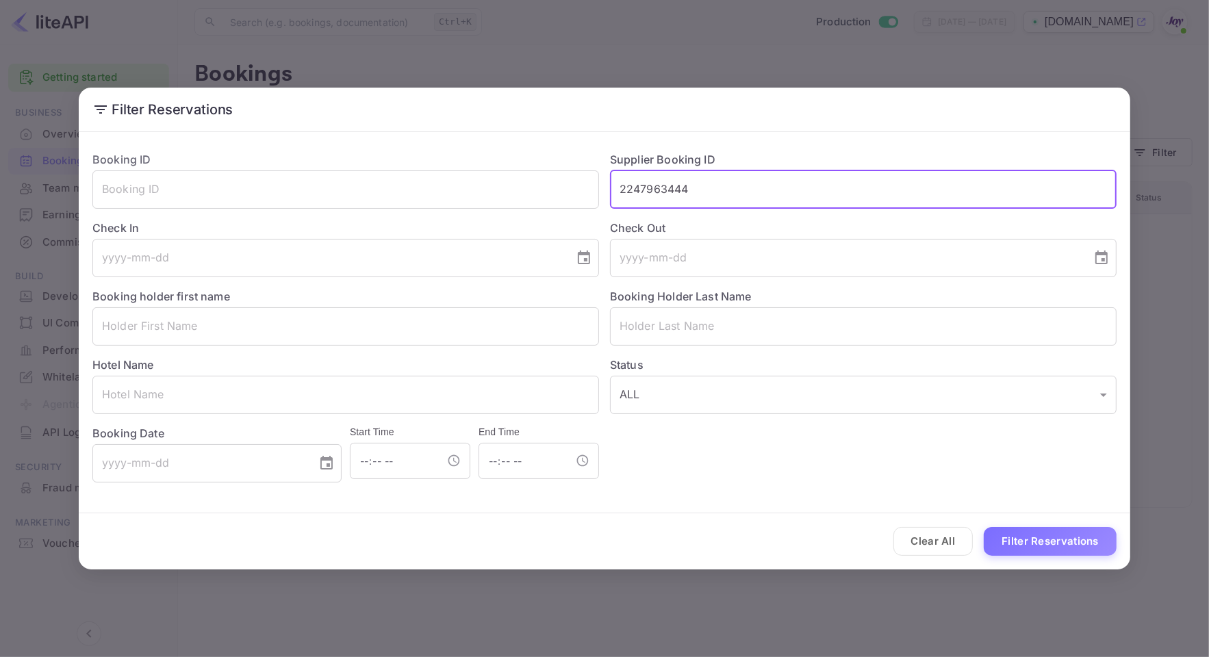
drag, startPoint x: 738, startPoint y: 187, endPoint x: 524, endPoint y: 166, distance: 214.6
click at [524, 166] on div "Booking ID ​ Supplier Booking ID 2247963444 ​ Check In ​ Check Out ​ Booking ho…" at bounding box center [598, 311] width 1035 height 342
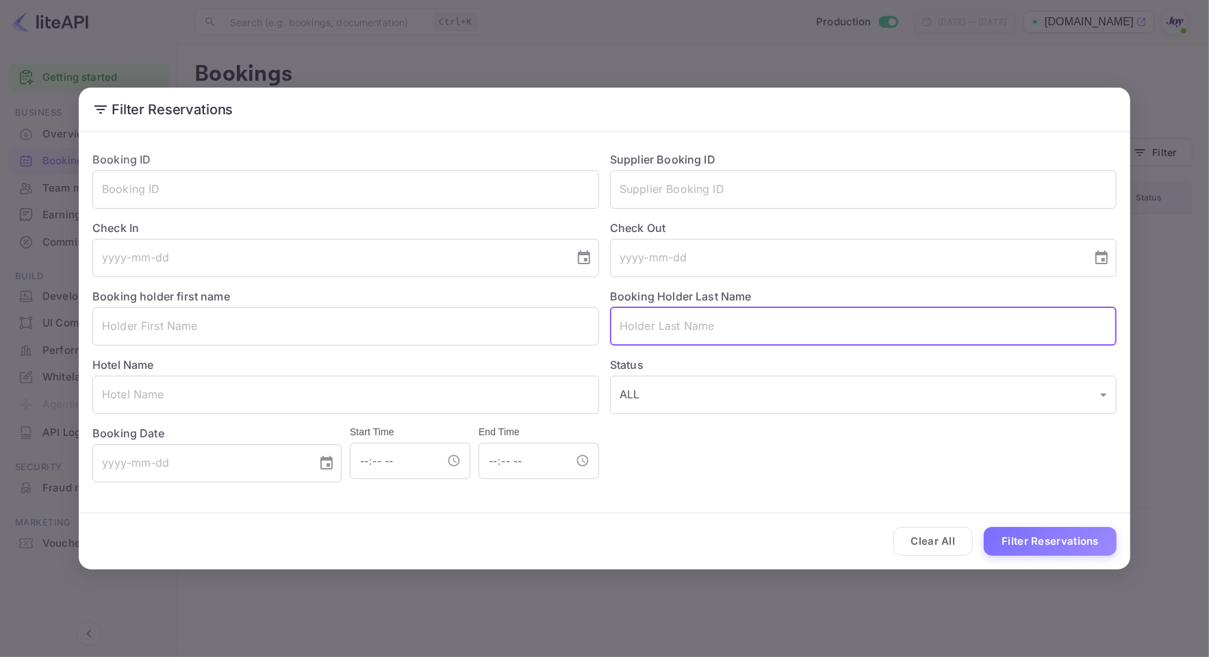
click at [704, 336] on input "text" at bounding box center [863, 326] width 507 height 38
paste input "[PERSON_NAME]"
type input "[PERSON_NAME]"
click at [1026, 533] on button "Filter Reservations" at bounding box center [1050, 541] width 133 height 29
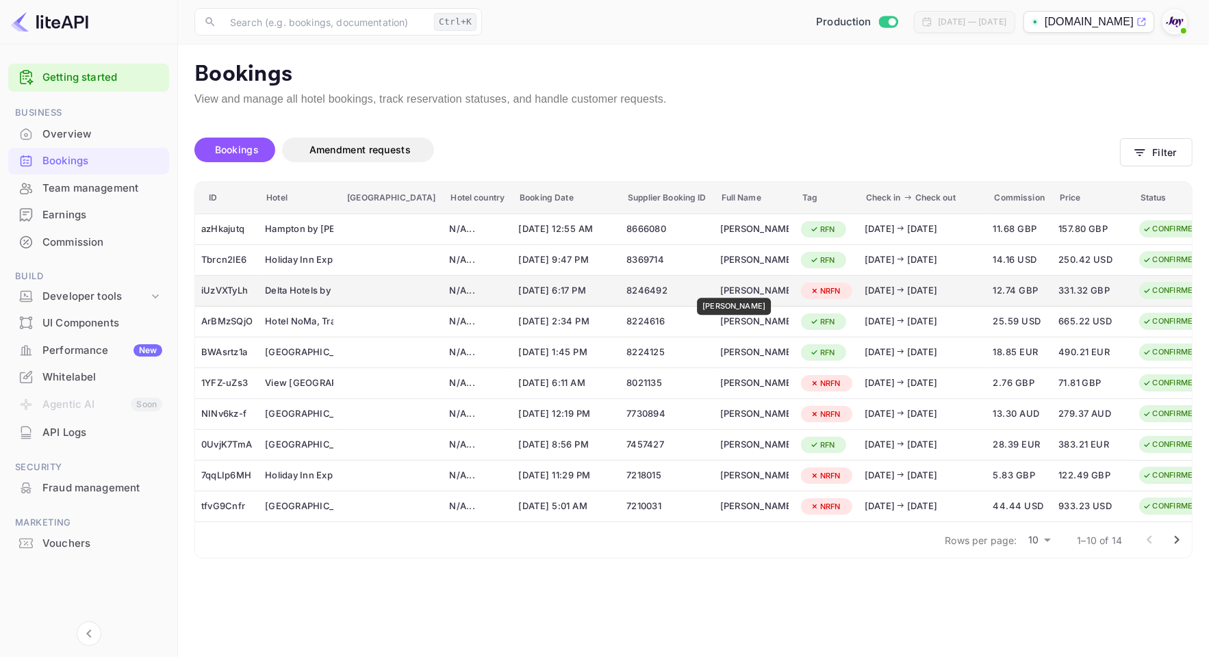
click at [726, 288] on div "[PERSON_NAME]" at bounding box center [754, 291] width 68 height 22
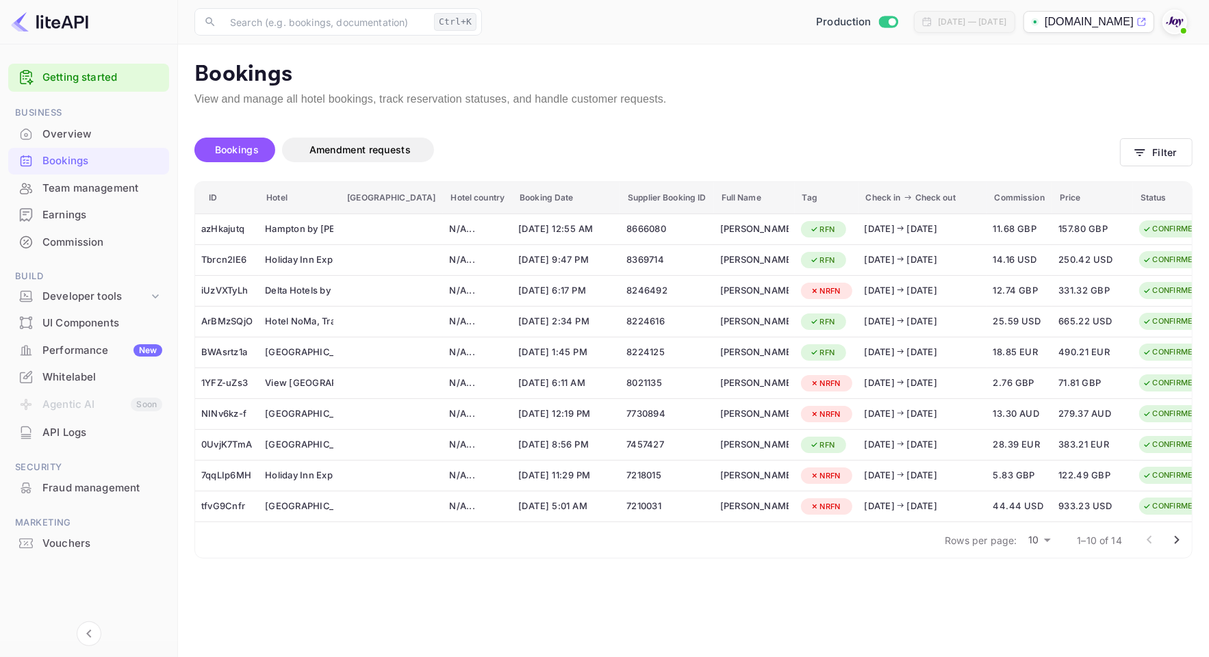
scroll to position [307, 0]
click at [1203, 26] on div at bounding box center [604, 328] width 1209 height 657
click at [1140, 137] on div "Bookings Amendment requests Filter" at bounding box center [693, 153] width 998 height 58
click at [1153, 151] on button "Filter" at bounding box center [1156, 152] width 73 height 28
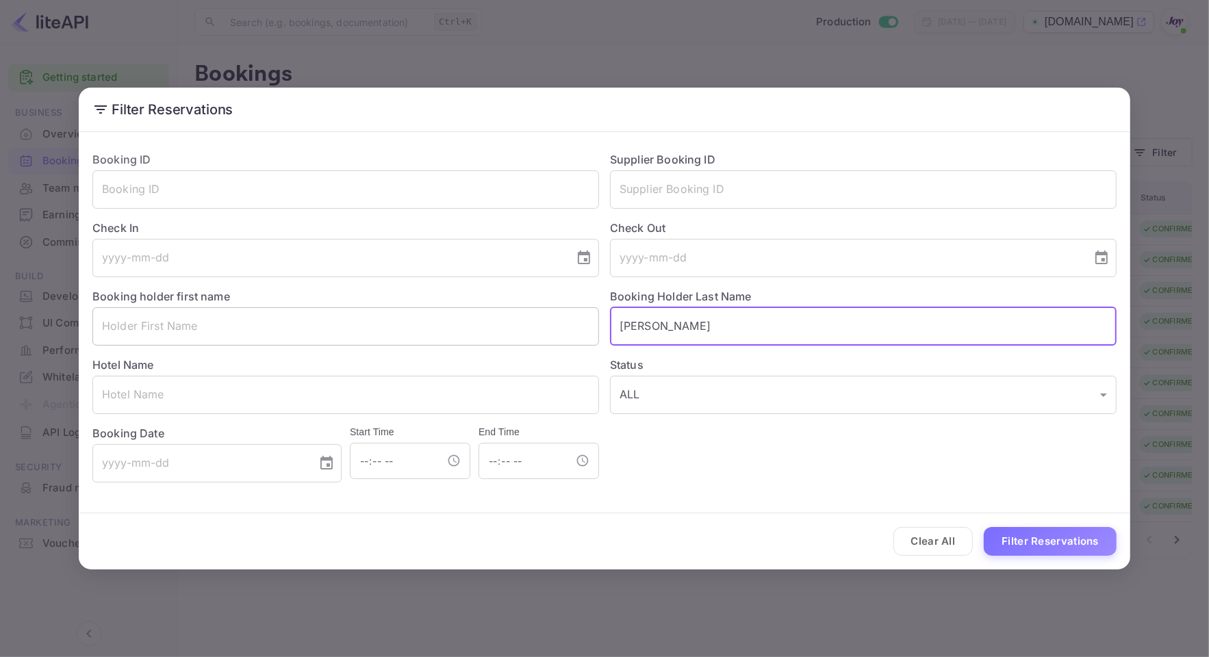
drag, startPoint x: 682, startPoint y: 325, endPoint x: 492, endPoint y: 308, distance: 191.1
click at [492, 308] on div "Booking ID ​ Supplier Booking ID ​ Check In ​ Check Out ​ Booking holder first …" at bounding box center [598, 311] width 1035 height 342
paste input "Coultet"
type input "Coultet"
click at [1021, 539] on button "Filter Reservations" at bounding box center [1050, 541] width 133 height 29
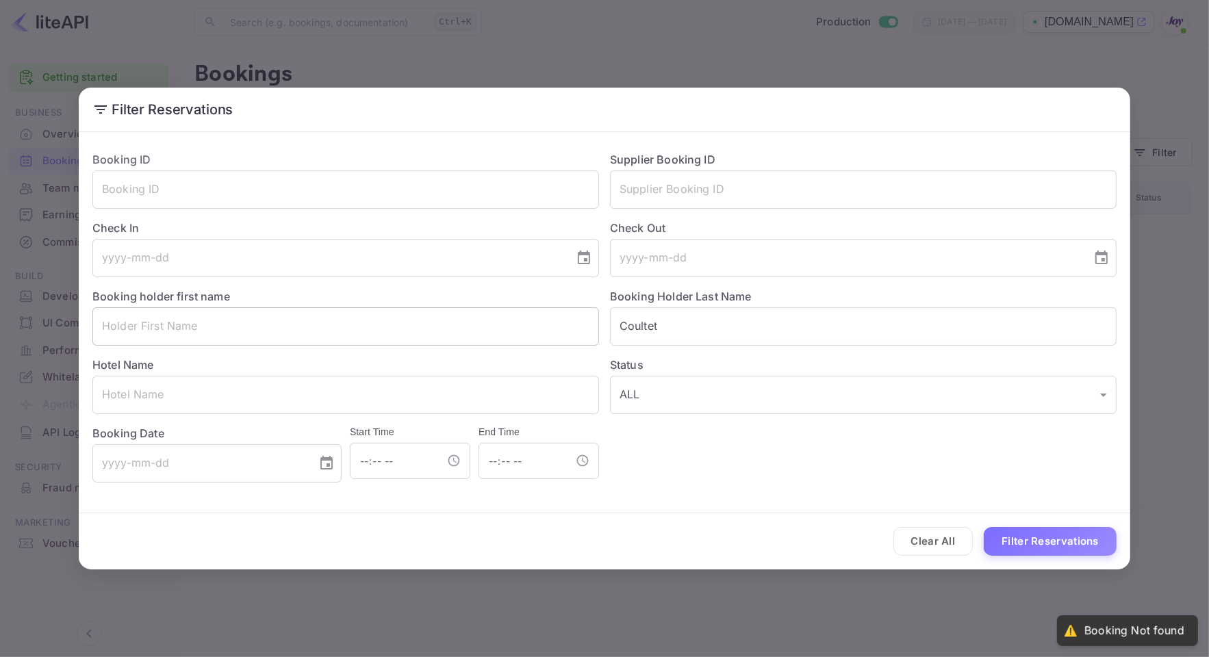
click at [188, 323] on input "text" at bounding box center [345, 326] width 507 height 38
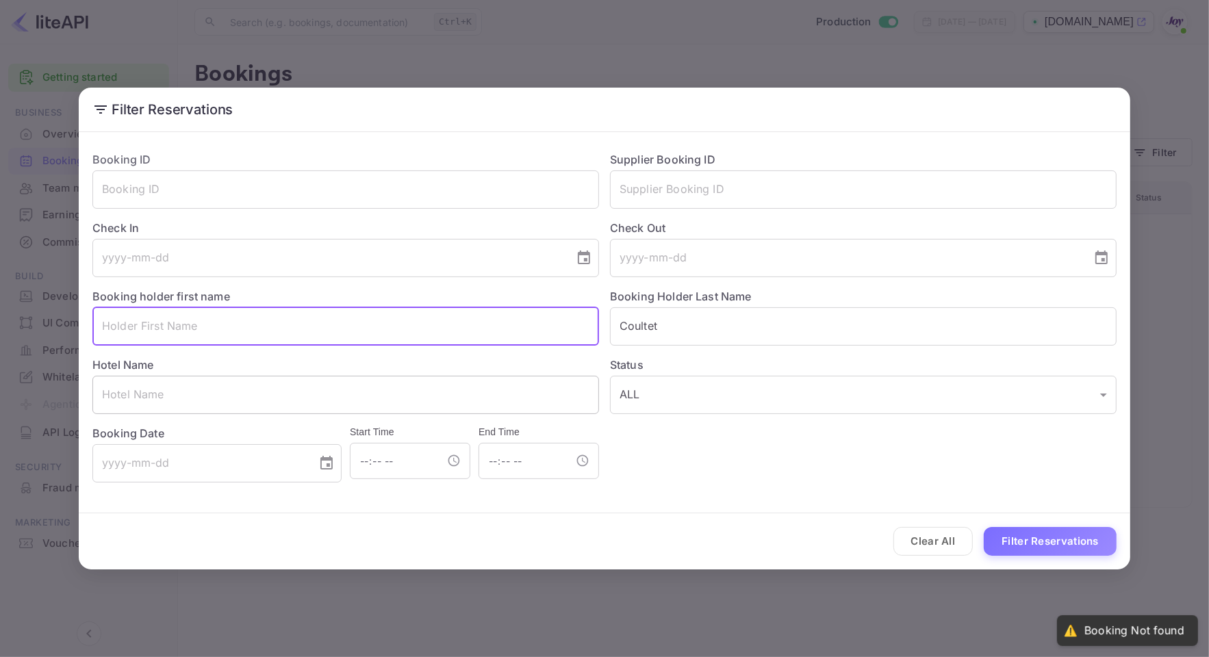
paste input "Coultet"
drag, startPoint x: 203, startPoint y: 326, endPoint x: -3, endPoint y: 313, distance: 207.2
click at [0, 313] on html "Getting started Business Overview Bookings Team management Earnings Commission …" at bounding box center [604, 328] width 1209 height 657
paste input "Rober"
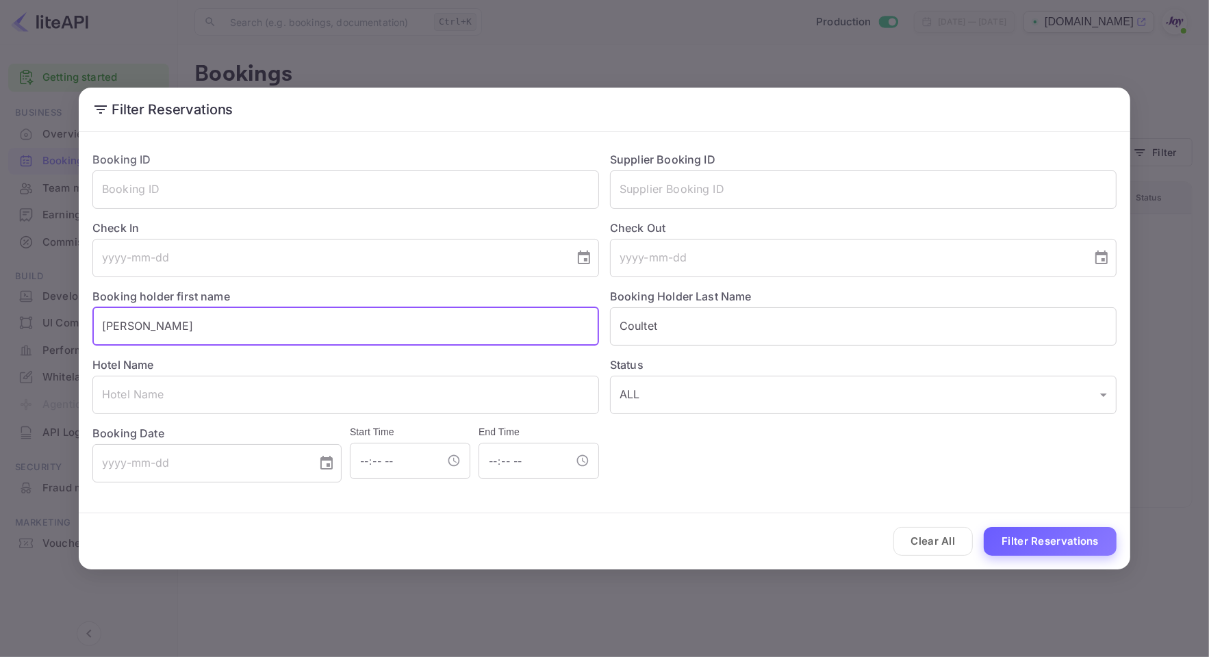
type input "[PERSON_NAME]"
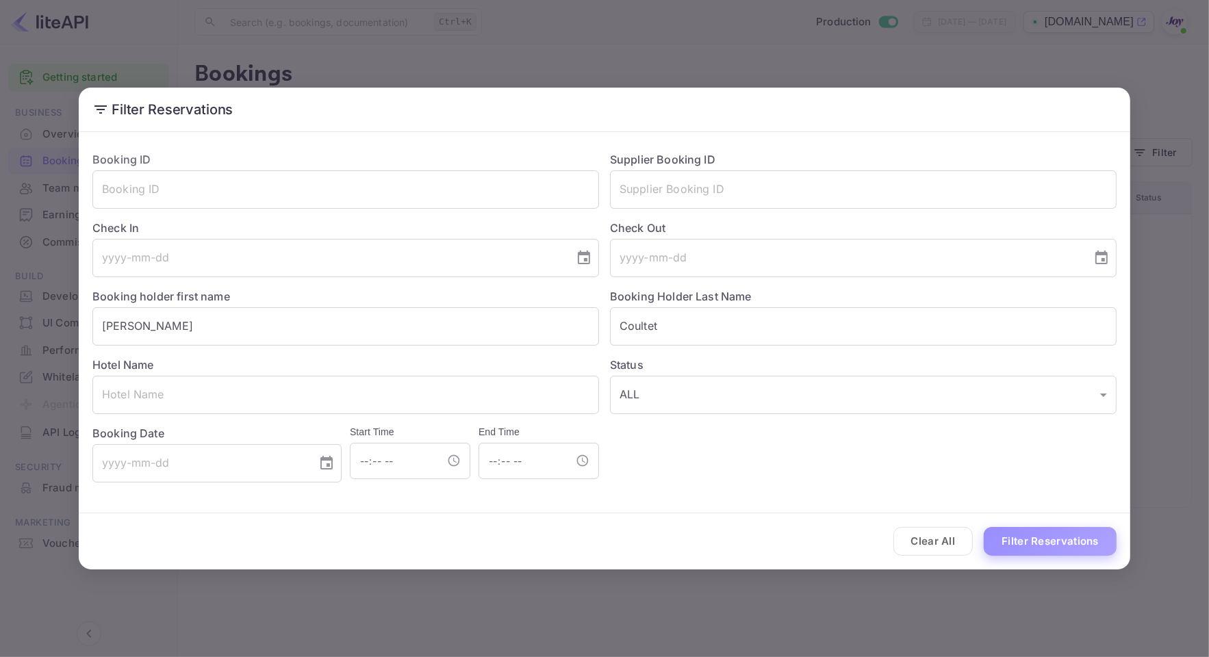
click at [1068, 536] on button "Filter Reservations" at bounding box center [1050, 541] width 133 height 29
